Goal: Download file/media

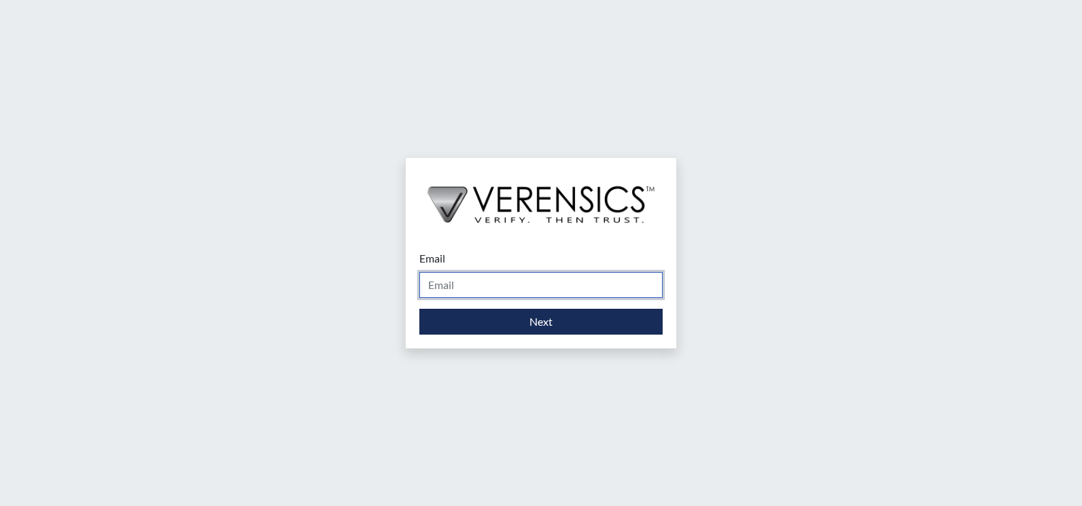
click at [535, 286] on input "Email" at bounding box center [540, 285] width 243 height 26
type input "[EMAIL_ADDRESS][PERSON_NAME][DOMAIN_NAME]"
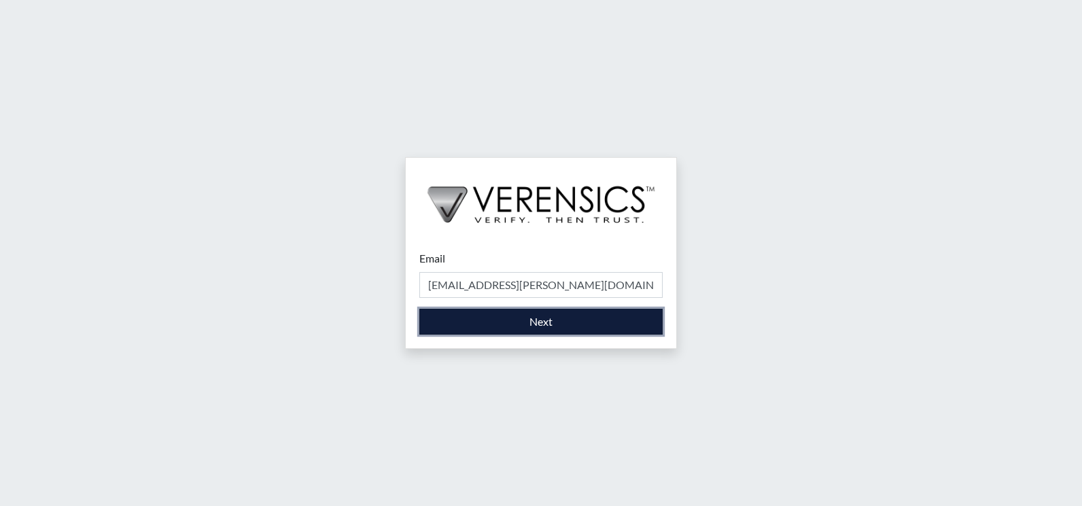
click at [537, 312] on button "Next" at bounding box center [540, 322] width 243 height 26
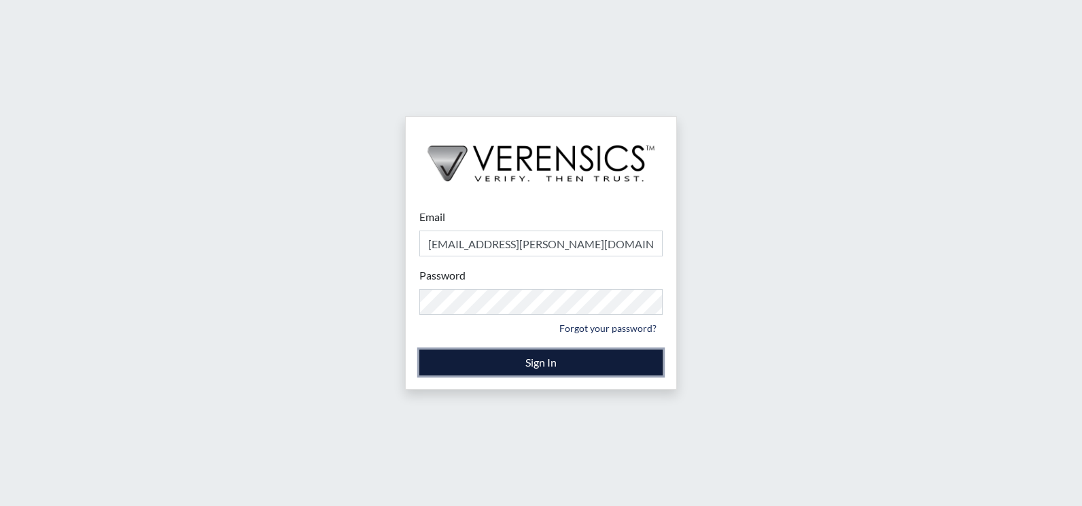
click at [529, 366] on button "Sign In" at bounding box center [540, 362] width 243 height 26
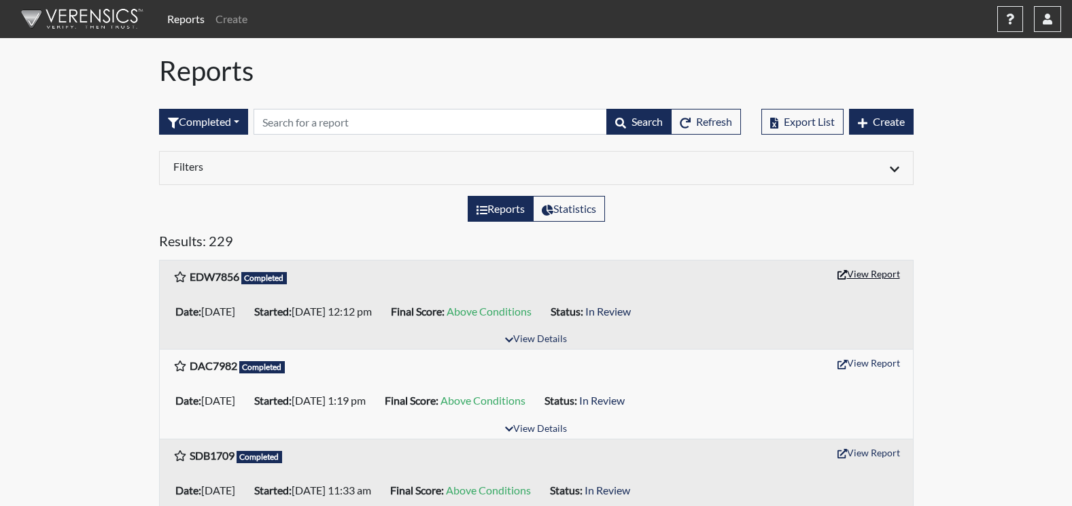
click at [861, 277] on button "View Report" at bounding box center [868, 273] width 75 height 21
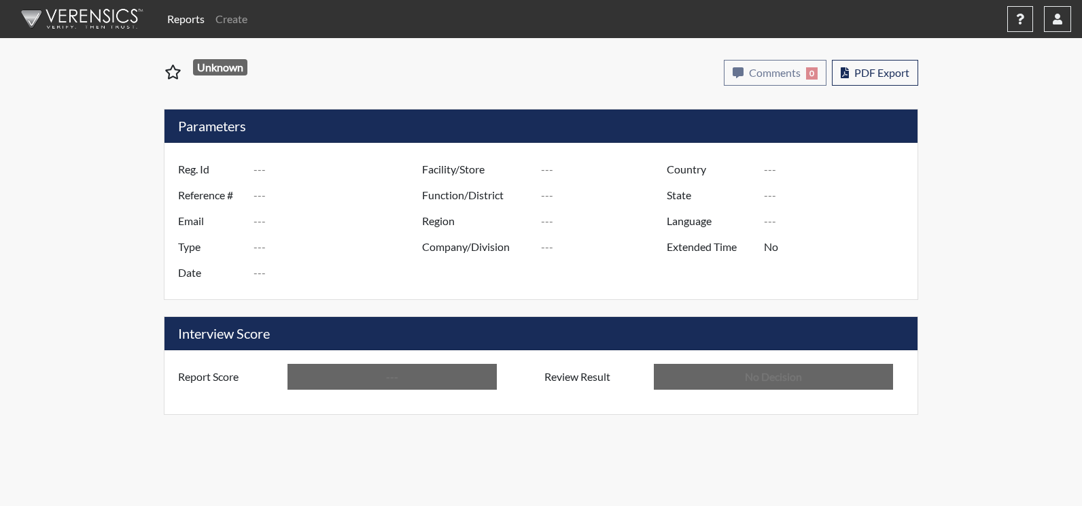
type input "EDW7856"
type input "51100"
type input "---"
type input "Corrections Pre-Employment"
type input "[DATE]"
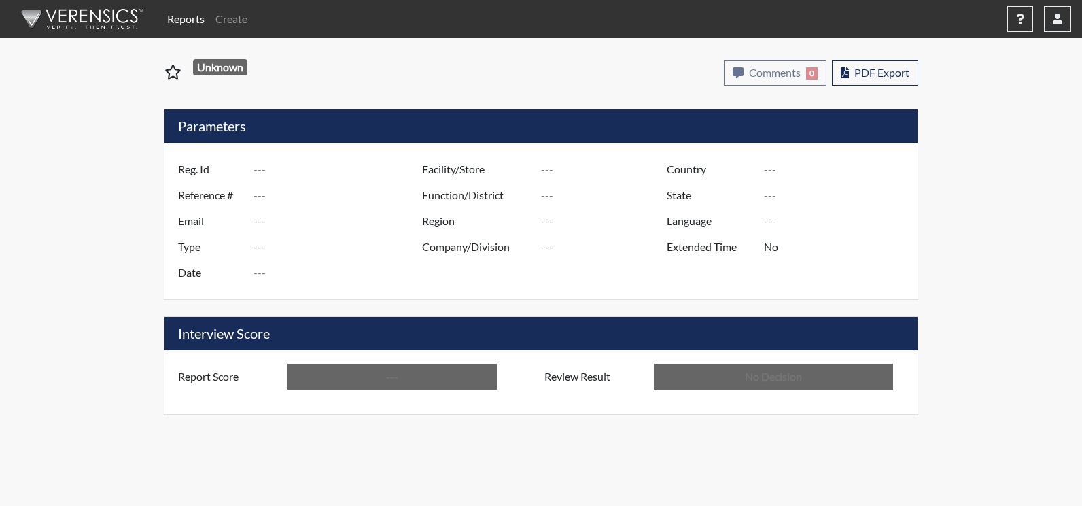
type input "Augusta SMP"
type input "[GEOGRAPHIC_DATA]"
type input "[US_STATE]"
type input "English"
type input "Above Conditions"
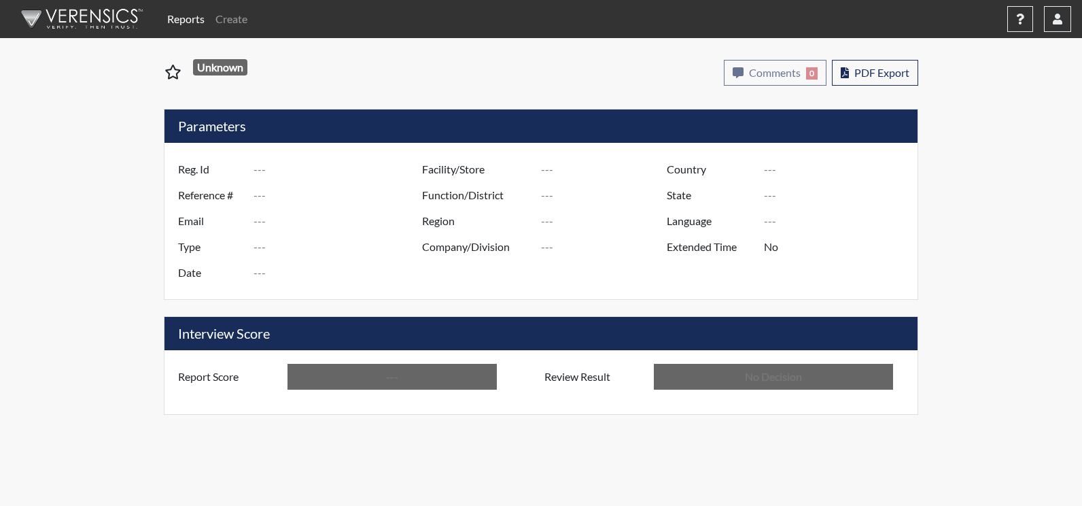
type input "In Review"
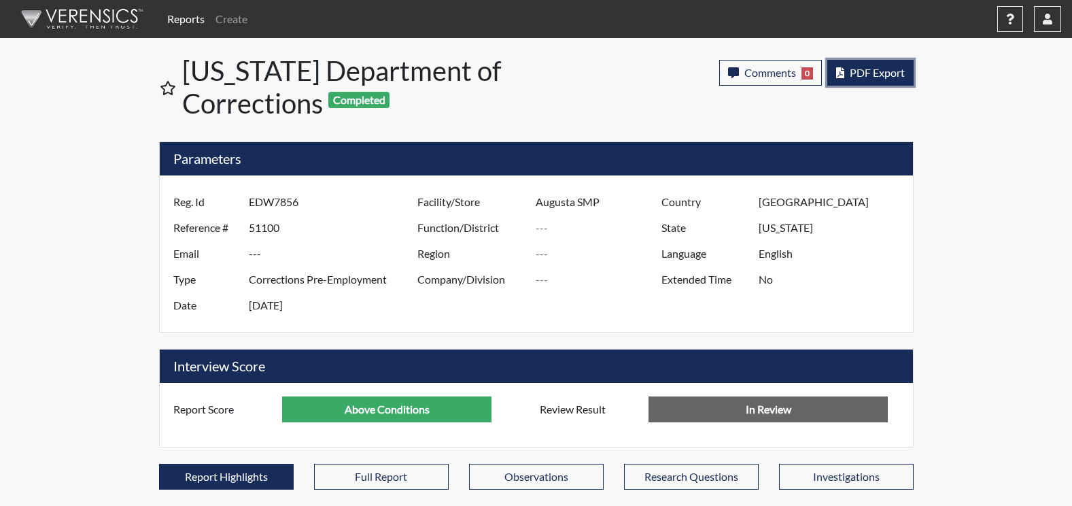
click at [858, 78] on span "PDF Export" at bounding box center [877, 72] width 55 height 13
